Goal: Transaction & Acquisition: Purchase product/service

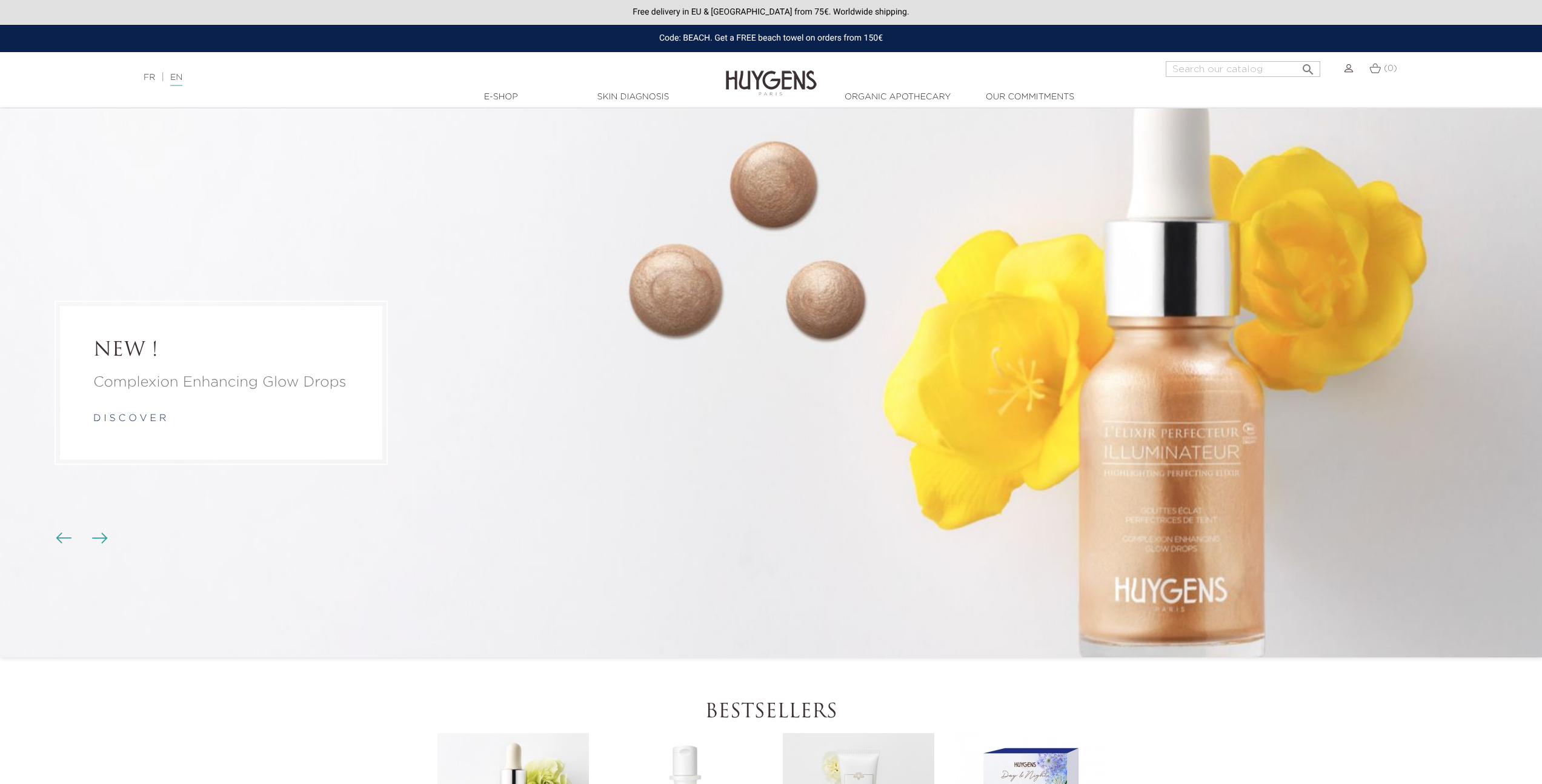
click at [99, 533] on img "Carousel buttons" at bounding box center [100, 538] width 16 height 11
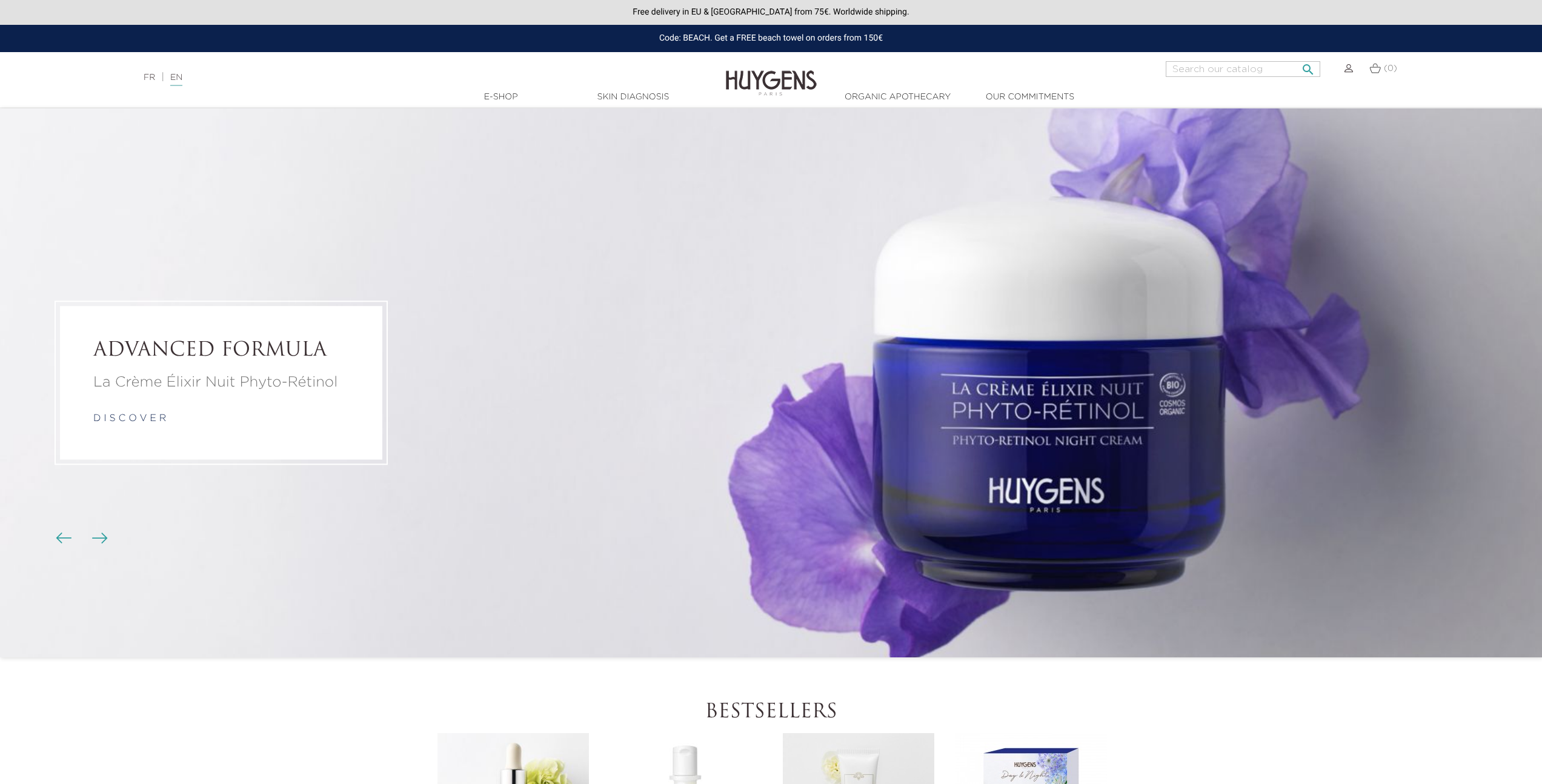
click at [1221, 69] on input "Search" at bounding box center [1243, 69] width 154 height 16
click at [1354, 68] on div "(0)" at bounding box center [1379, 76] width 51 height 29
click at [1351, 68] on img at bounding box center [1349, 68] width 9 height 9
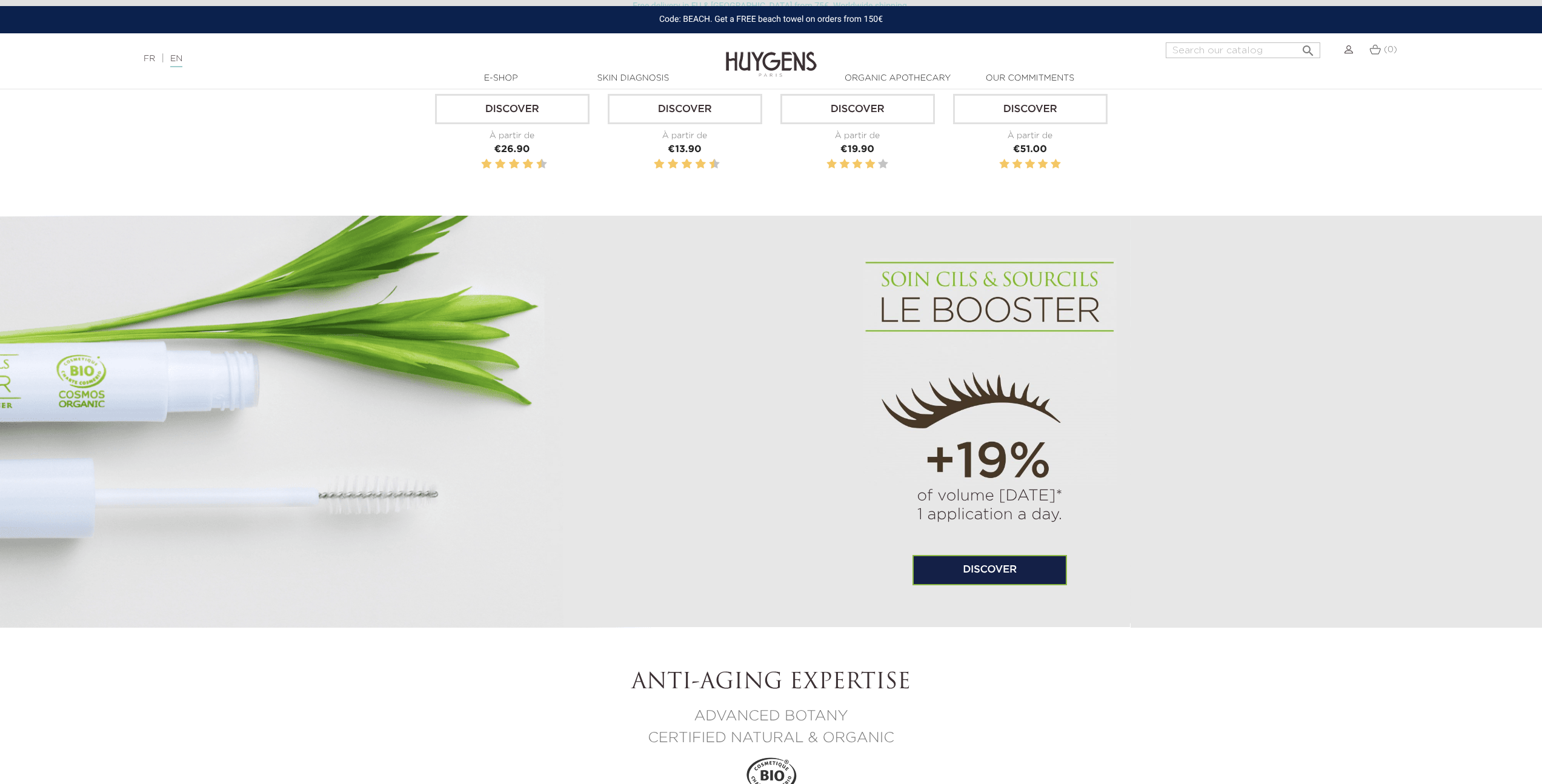
scroll to position [670, 0]
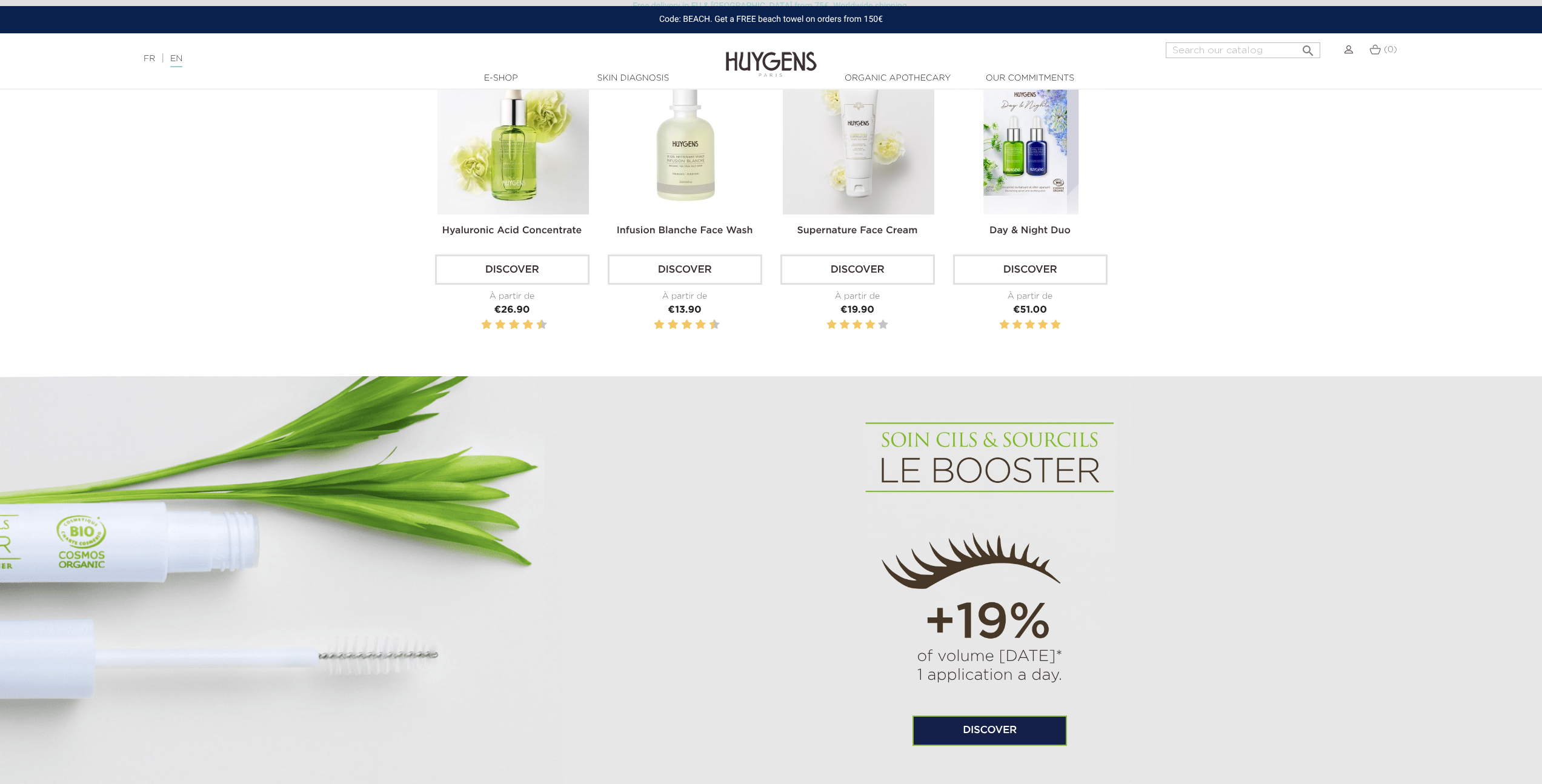
click at [472, 181] on img at bounding box center [513, 138] width 152 height 152
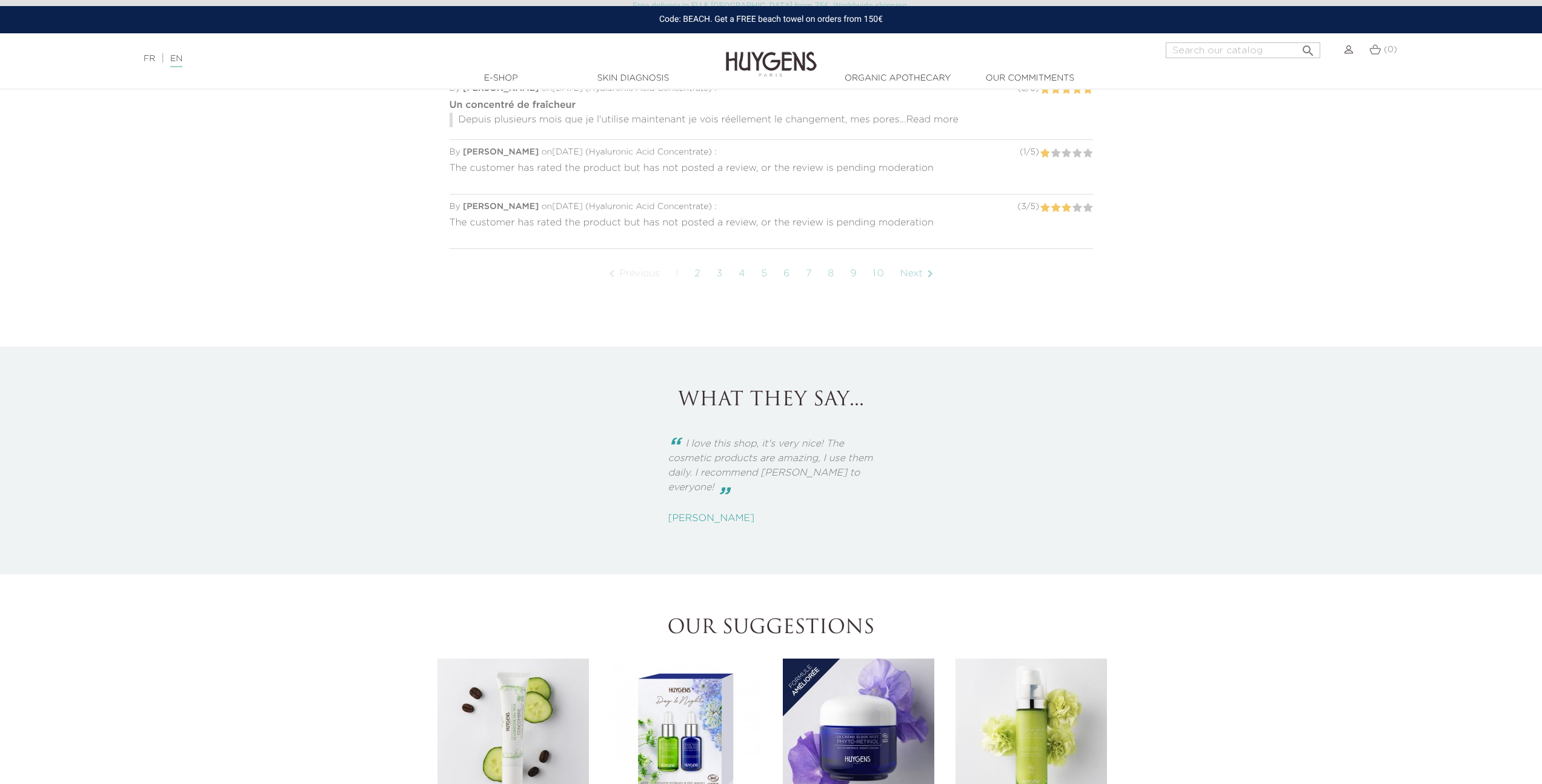
scroll to position [1732, 0]
